Goal: Navigation & Orientation: Understand site structure

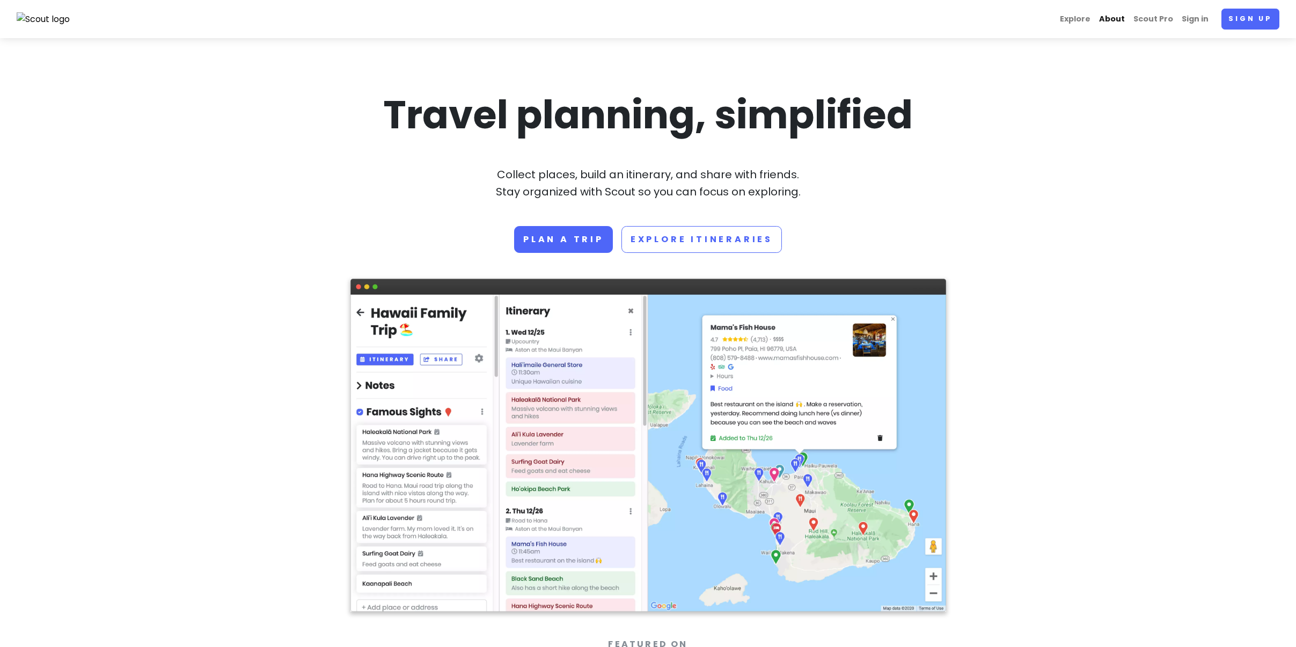
click at [1119, 18] on link "About" at bounding box center [1112, 19] width 34 height 21
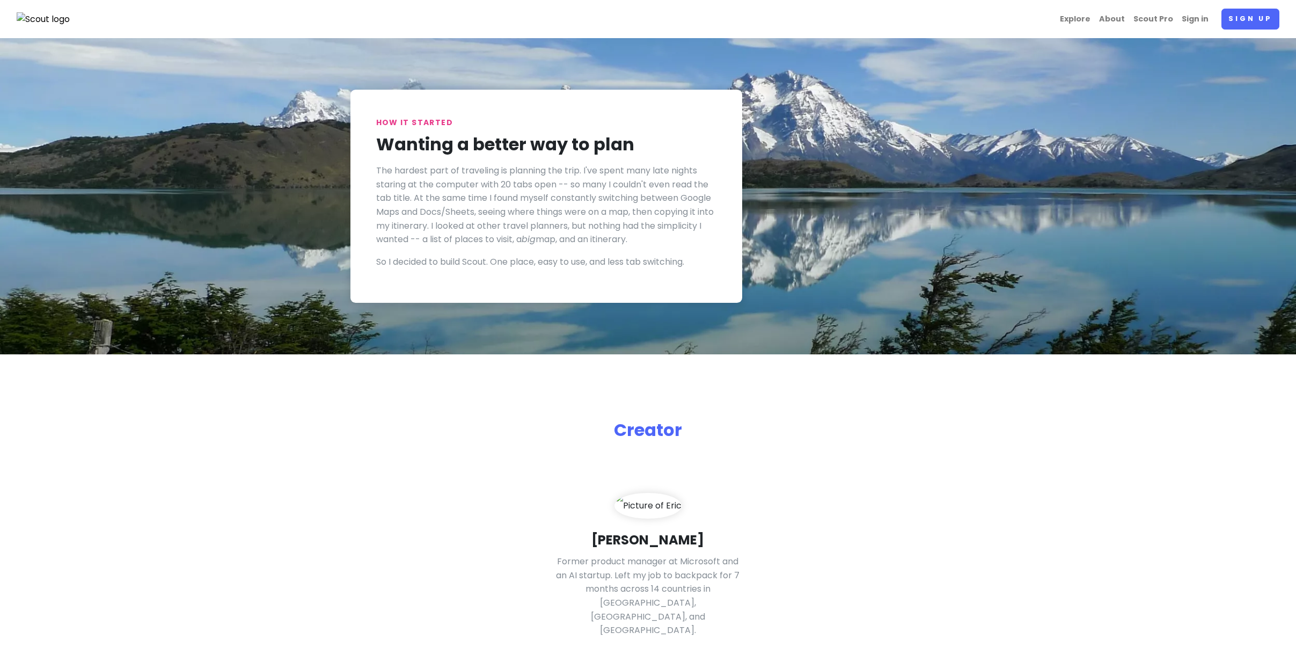
click at [49, 18] on img at bounding box center [44, 19] width 54 height 14
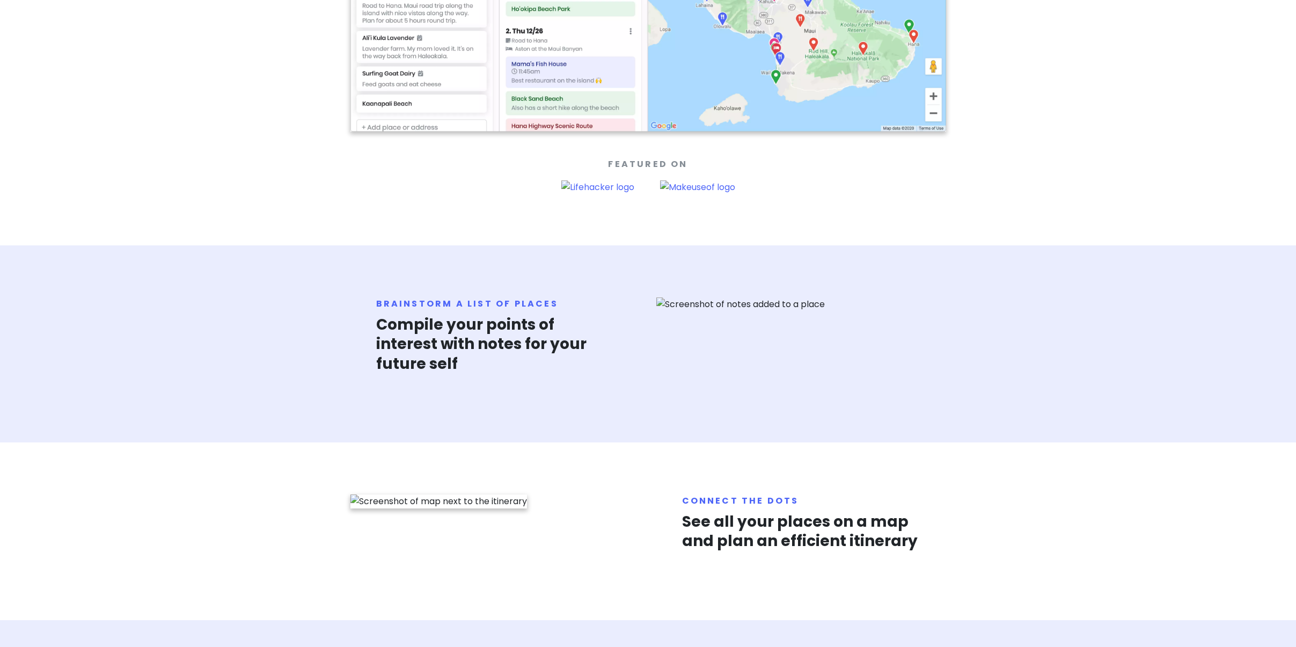
scroll to position [490, 0]
